Goal: Register for event/course

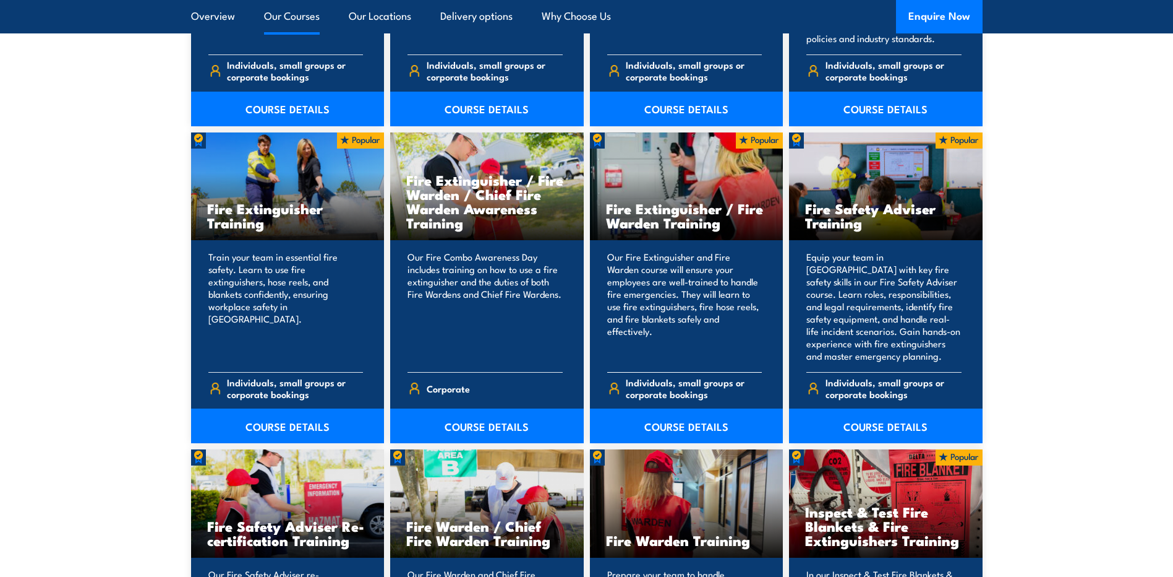
scroll to position [1299, 0]
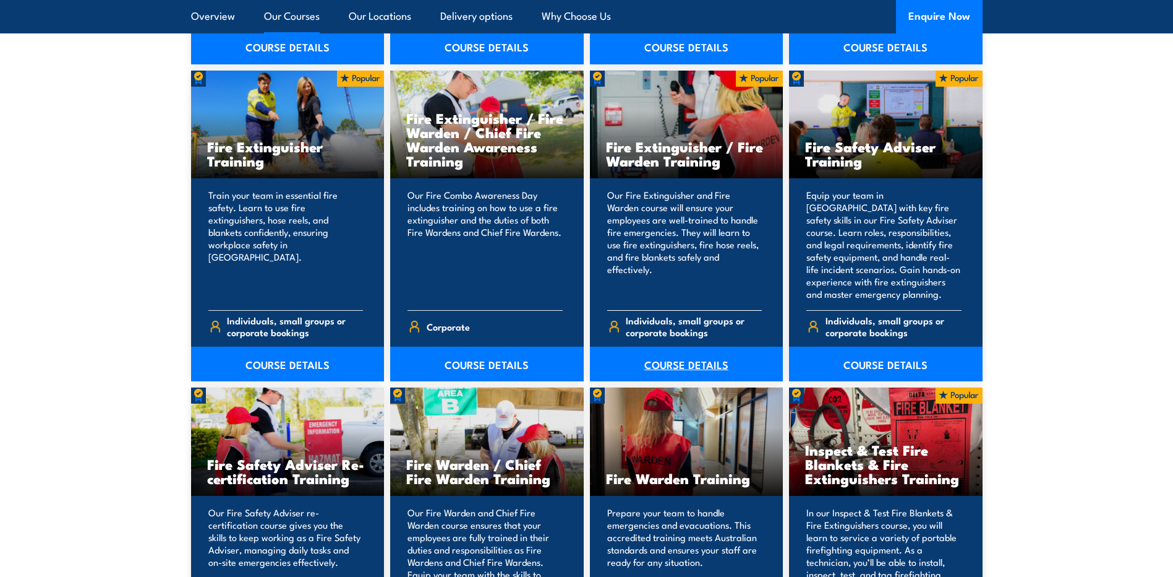
click at [684, 362] on link "COURSE DETAILS" at bounding box center [687, 363] width 194 height 35
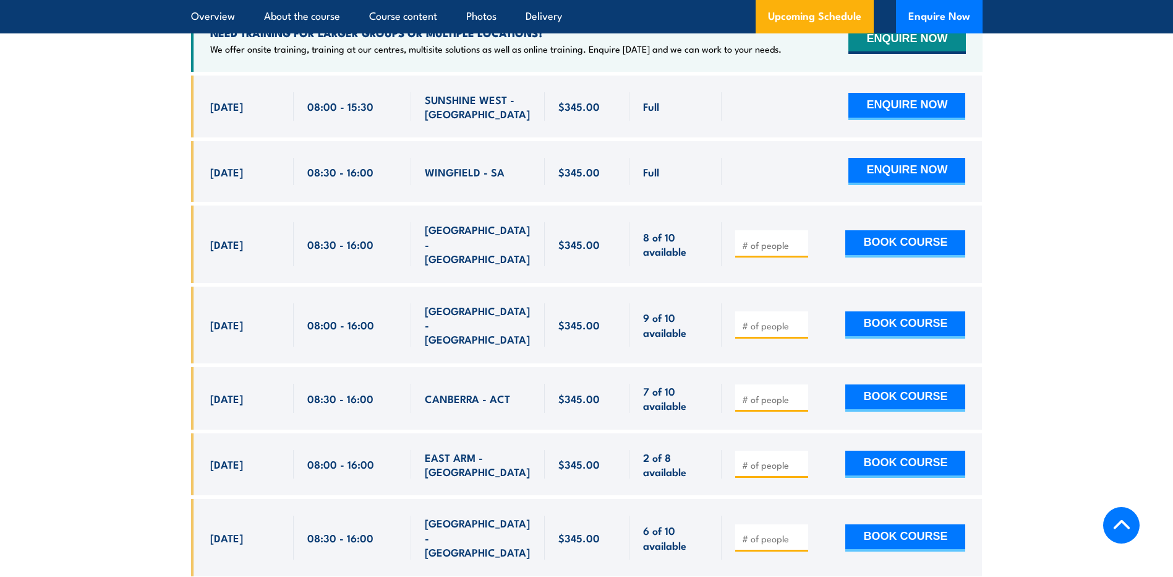
scroll to position [1979, 0]
